Goal: Task Accomplishment & Management: Manage account settings

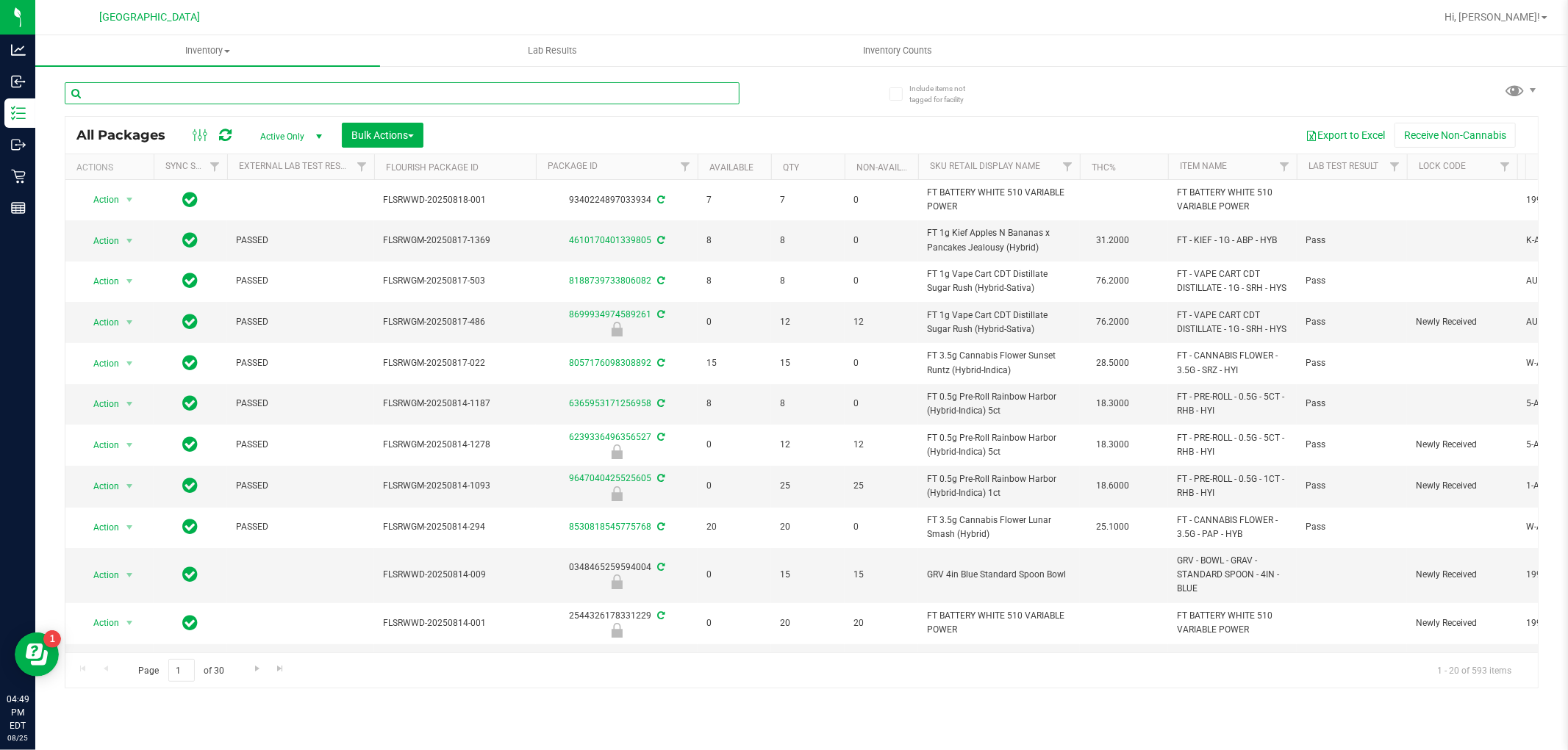
click at [399, 92] on input "text" at bounding box center [402, 92] width 675 height 22
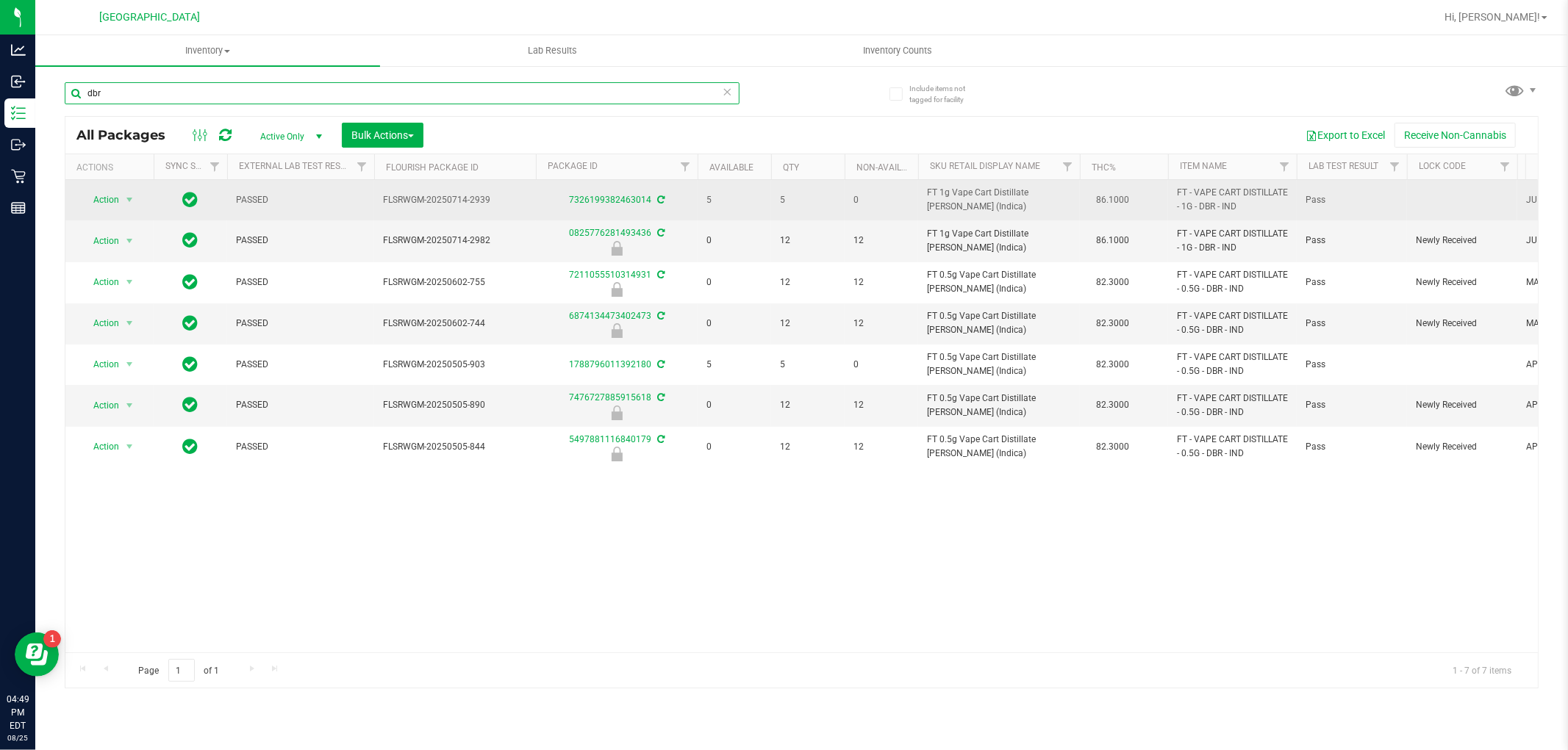
type input "dbr"
click at [973, 204] on span "FT 1g Vape Cart Distillate Donny Burger (Indica)" at bounding box center [999, 199] width 144 height 28
drag, startPoint x: 968, startPoint y: 207, endPoint x: 968, endPoint y: 194, distance: 13.0
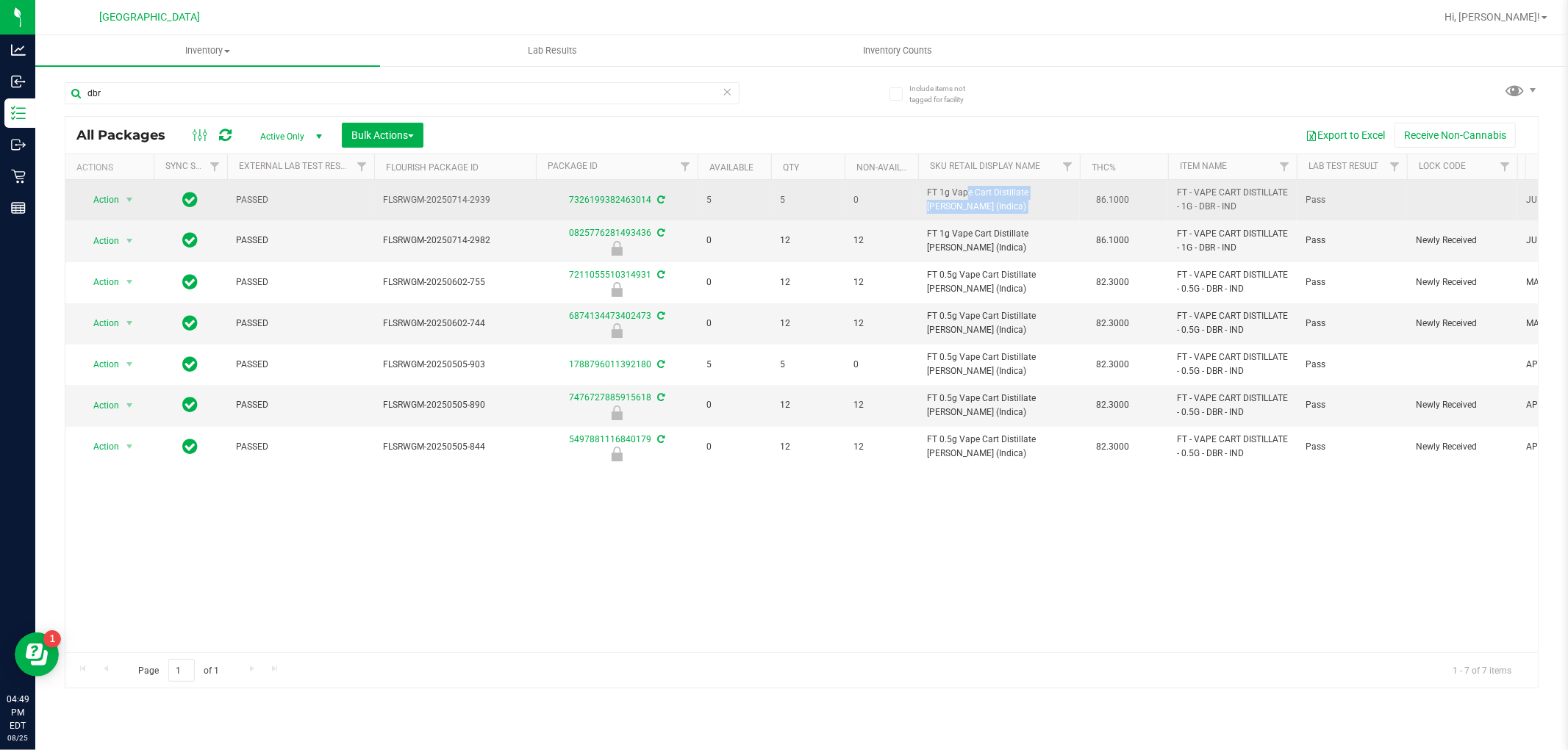
click at [968, 194] on span "FT 1g Vape Cart Distillate Donny Burger (Indica)" at bounding box center [999, 199] width 144 height 28
click at [997, 208] on span "FT 1g Vape Cart Distillate Donny Burger (Indica)" at bounding box center [999, 199] width 144 height 28
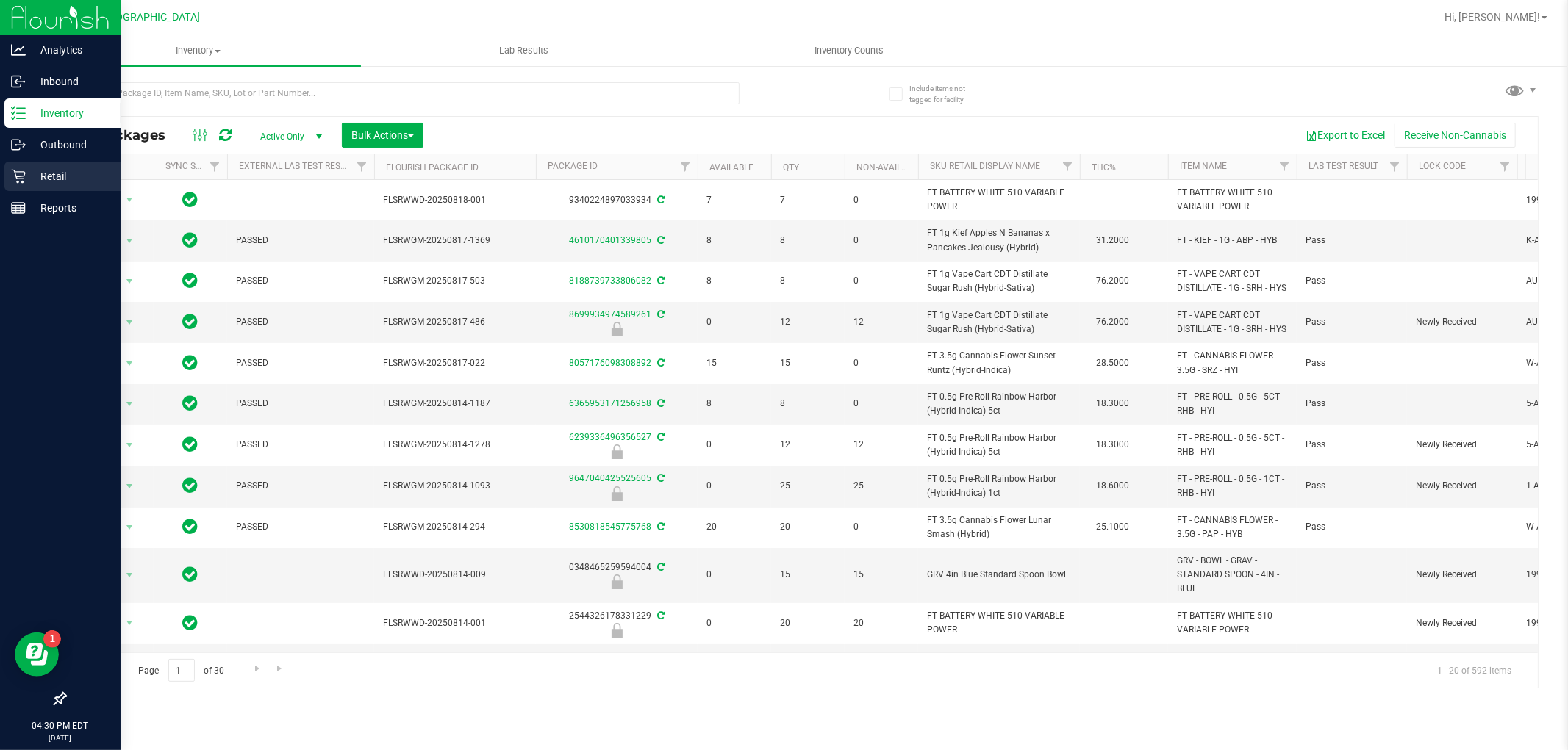
click at [10, 170] on div "Retail" at bounding box center [63, 176] width 117 height 30
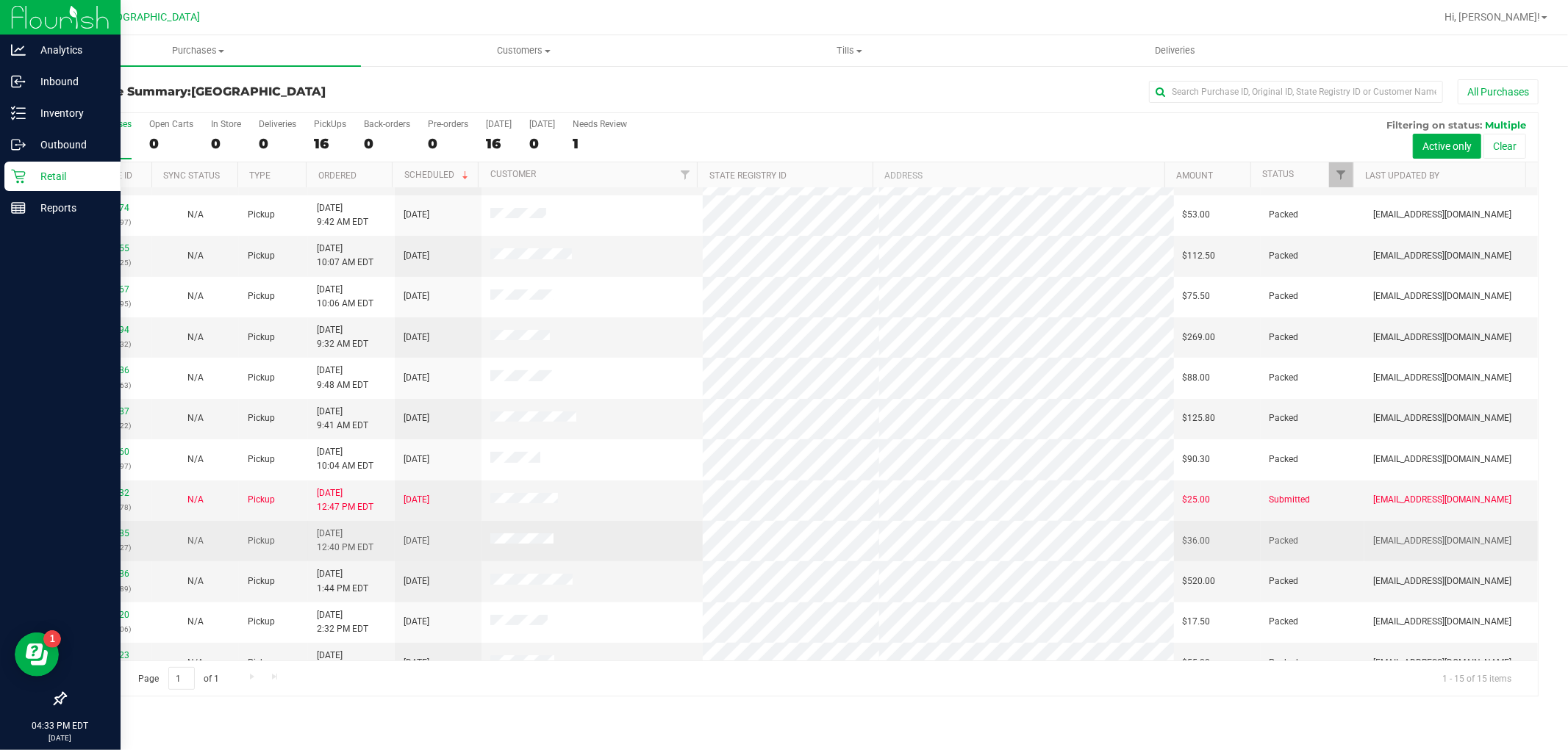
scroll to position [138, 0]
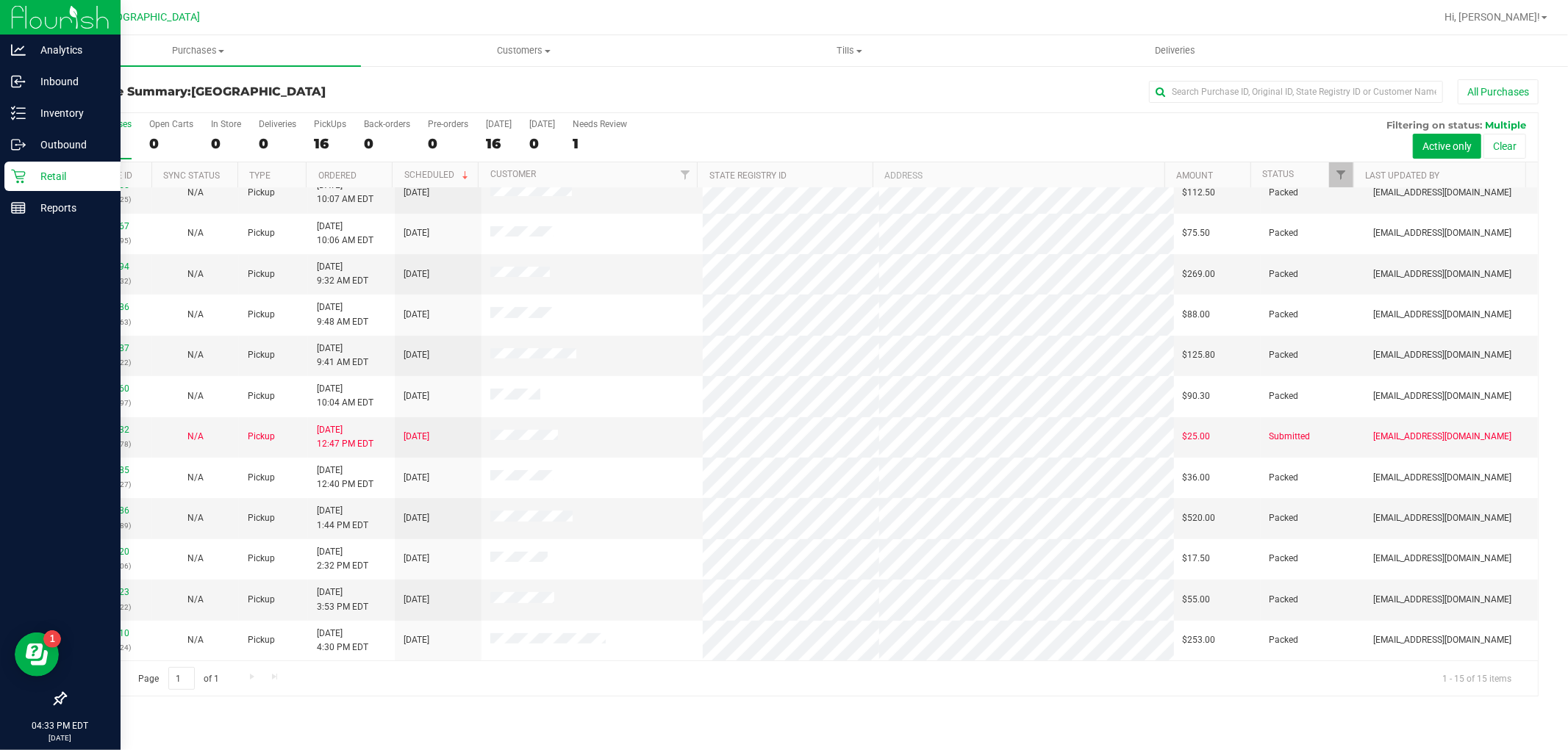
click at [353, 715] on div "Purchases Summary of purchases Fulfillment All purchases Customers All customer…" at bounding box center [801, 393] width 1532 height 715
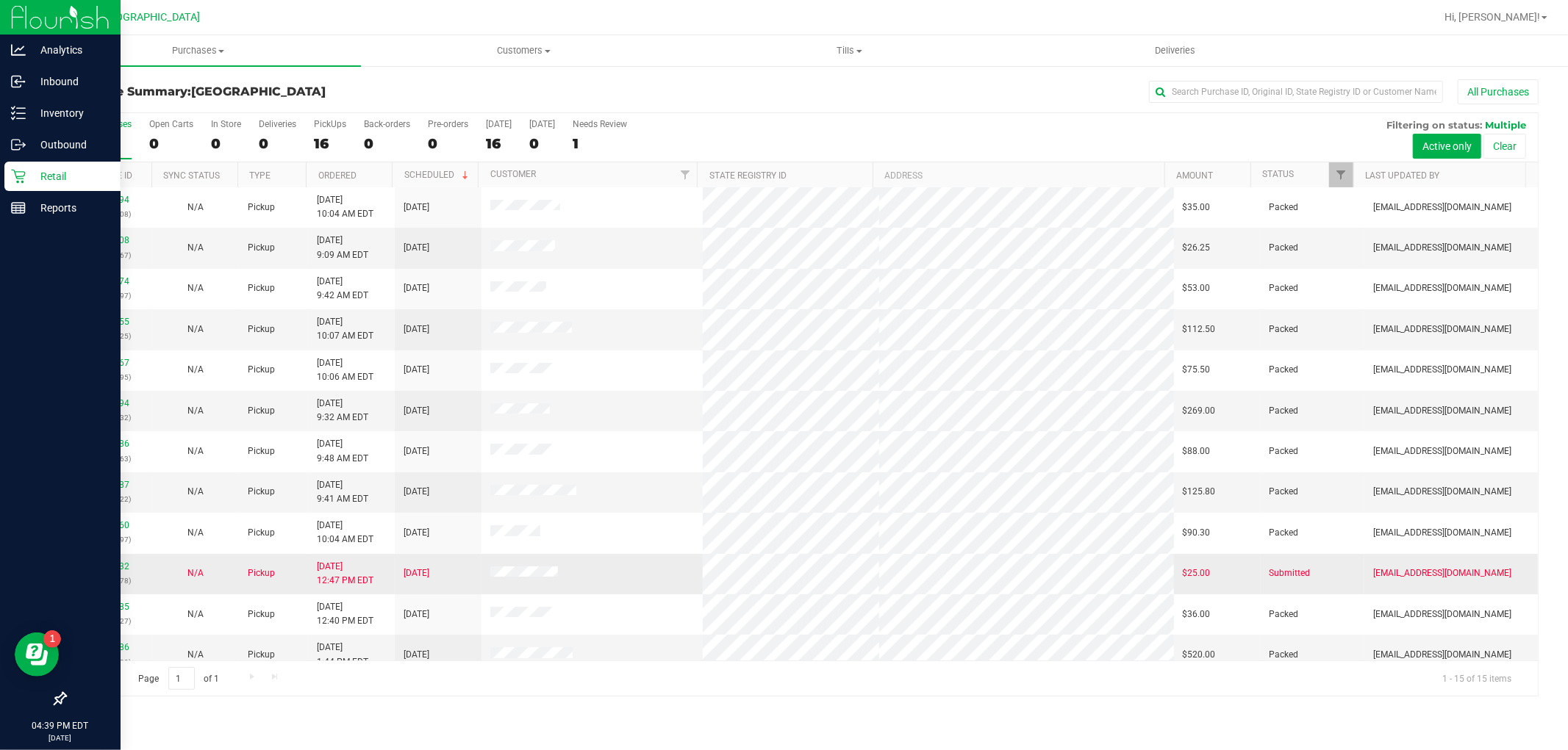
scroll to position [0, 0]
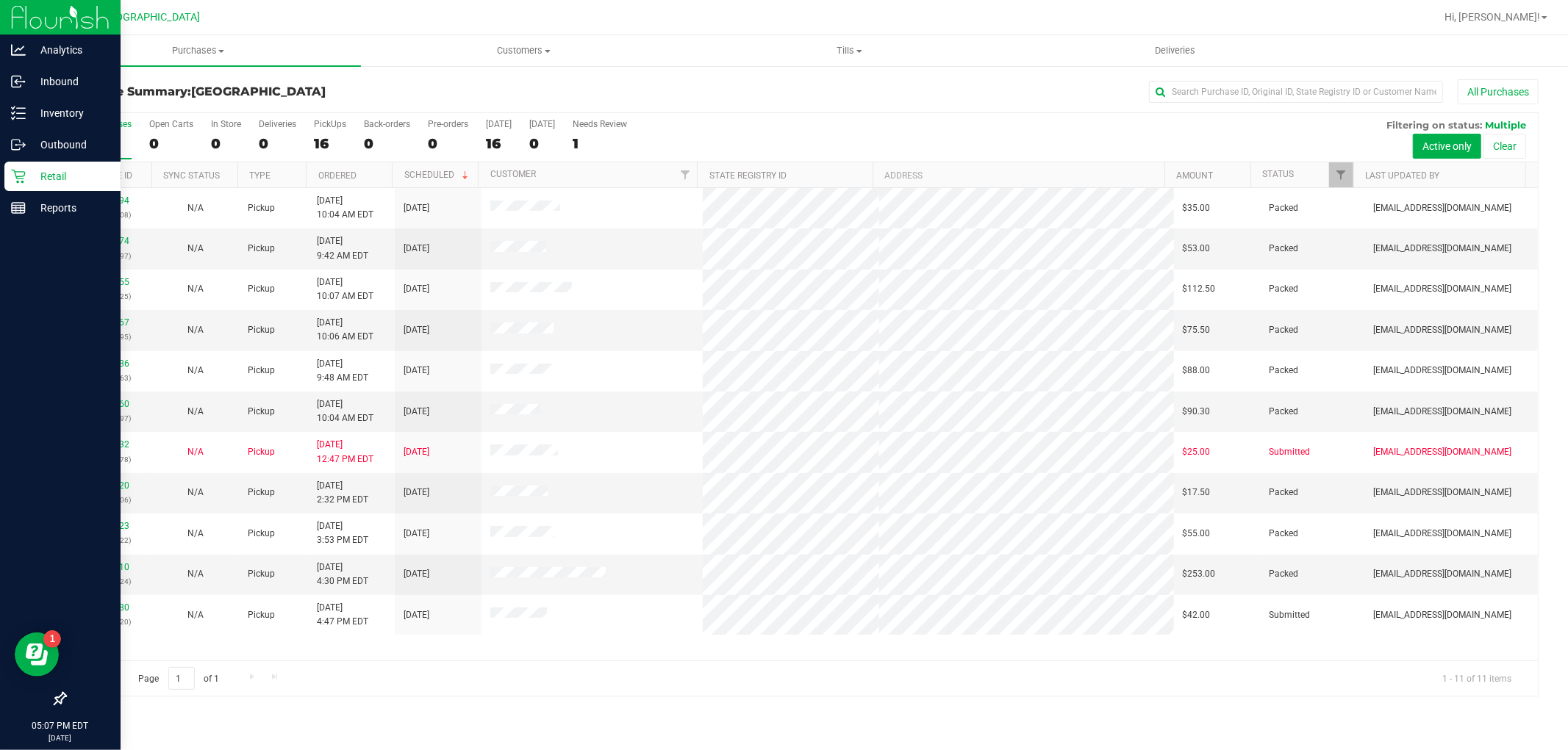
click at [69, 172] on p "Retail" at bounding box center [70, 176] width 89 height 17
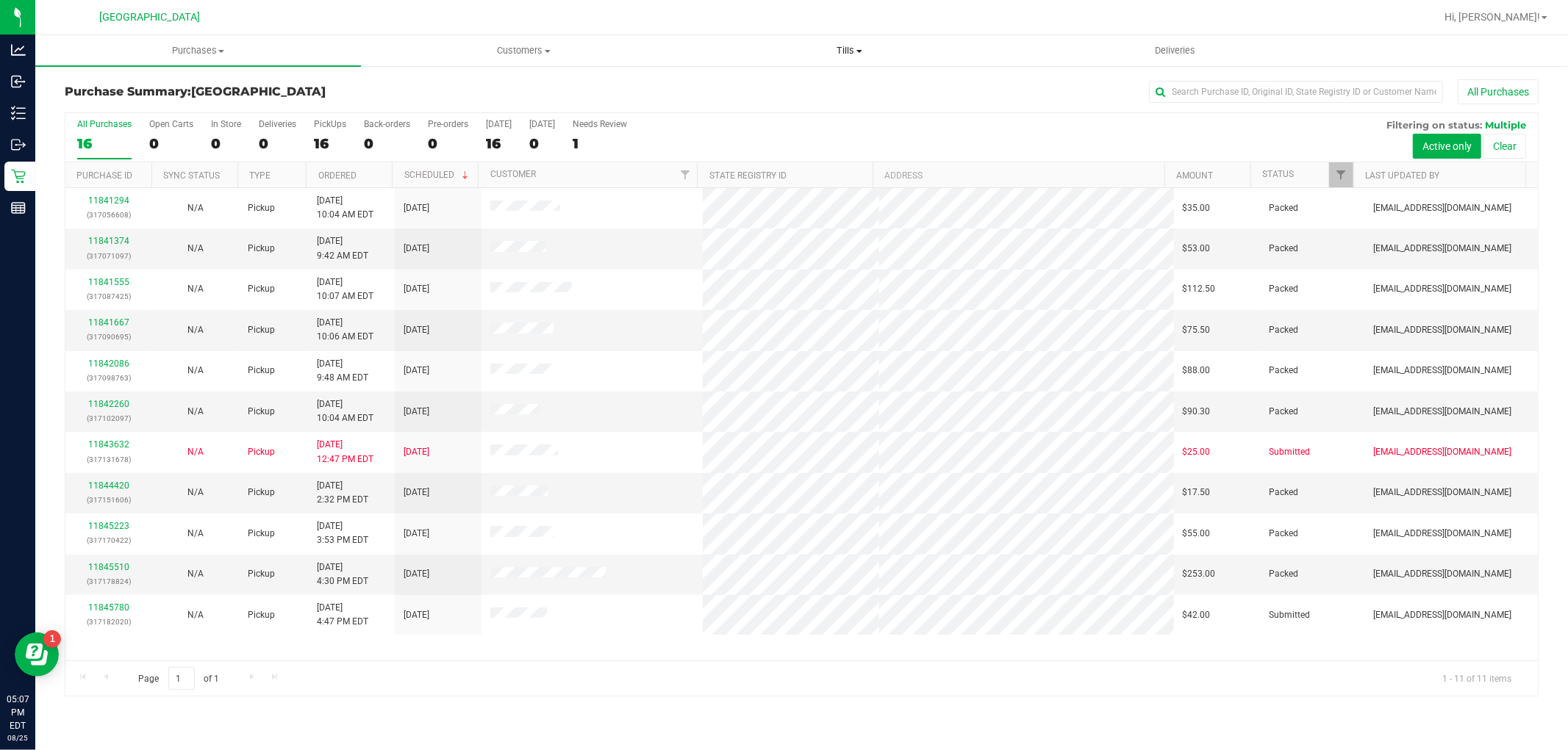
click at [849, 51] on span "Tills" at bounding box center [849, 51] width 325 height 13
click at [821, 82] on li "Manage tills" at bounding box center [849, 89] width 326 height 17
